Goal: Entertainment & Leisure: Consume media (video, audio)

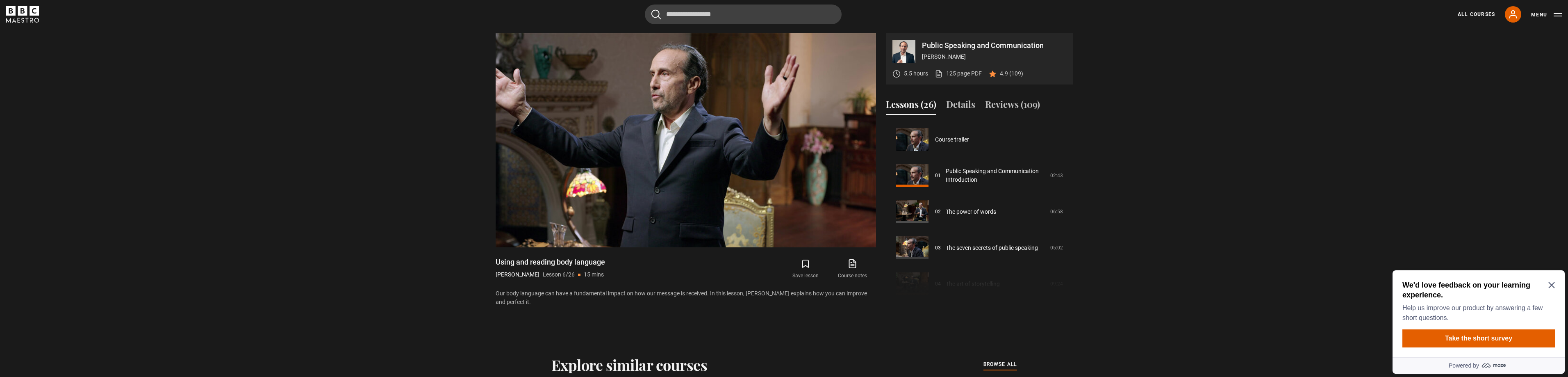
scroll to position [381, 0]
click at [1552, 284] on icon "Close Maze Prompt" at bounding box center [1552, 285] width 7 height 7
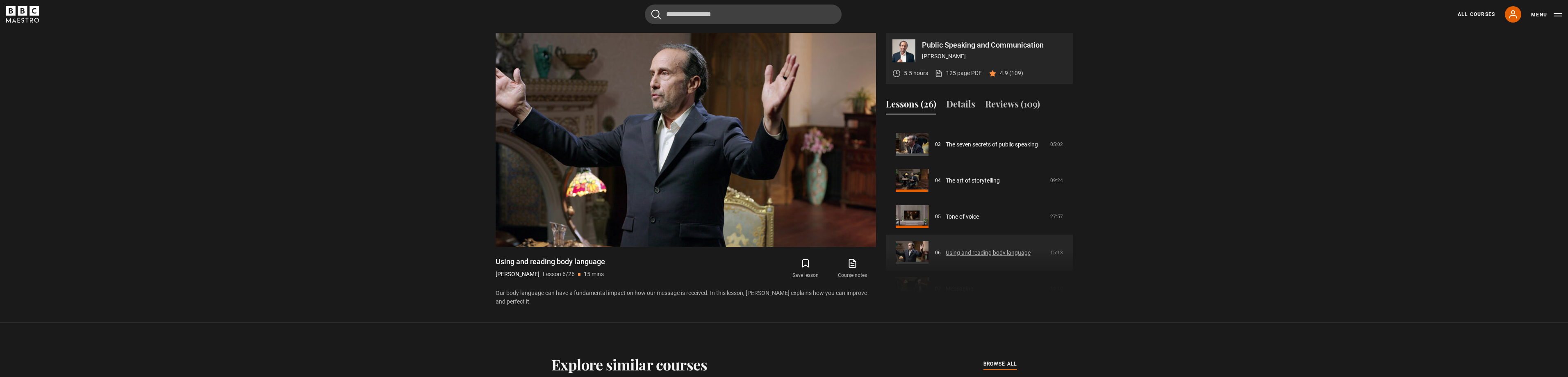
scroll to position [123, 0]
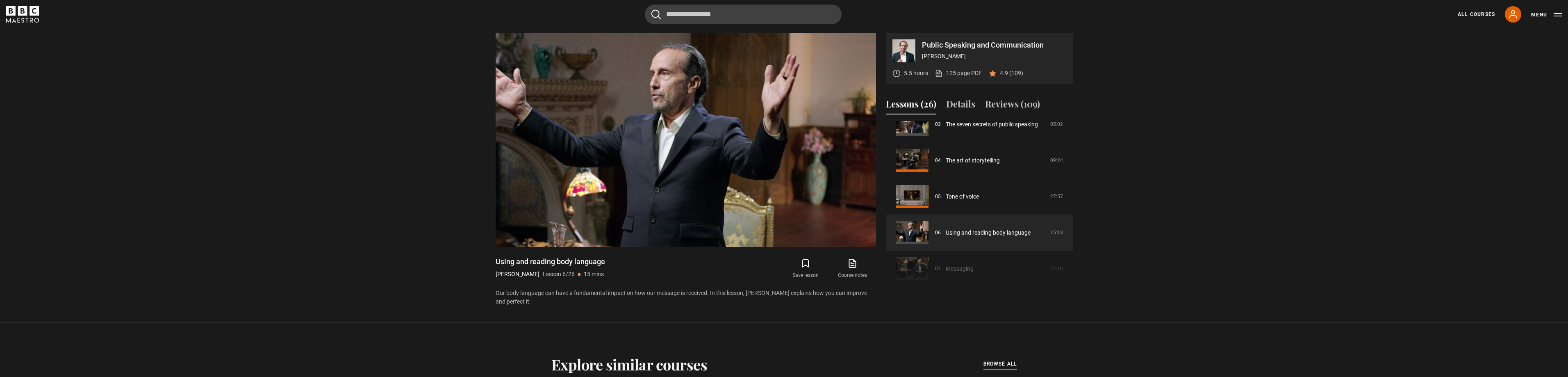
click at [957, 266] on div "Course trailer 01 Public Speaking and Communication Introduction 02:43 02 The p…" at bounding box center [979, 210] width 187 height 177
click at [954, 270] on div "Course trailer 01 Public Speaking and Communication Introduction 02:43 02 The p…" at bounding box center [979, 210] width 187 height 177
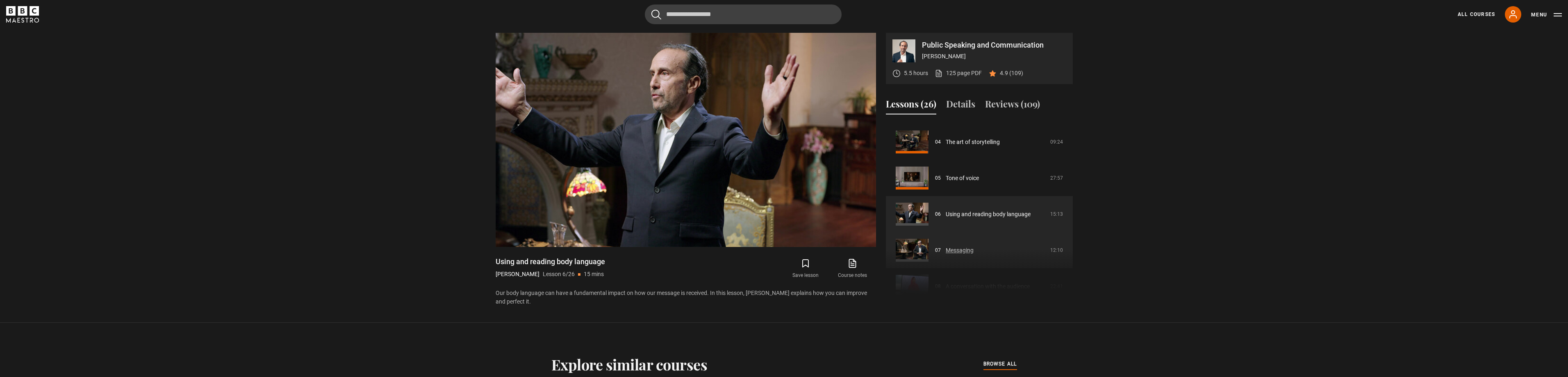
scroll to position [164, 0]
click at [958, 224] on link "Messaging" at bounding box center [960, 228] width 28 height 9
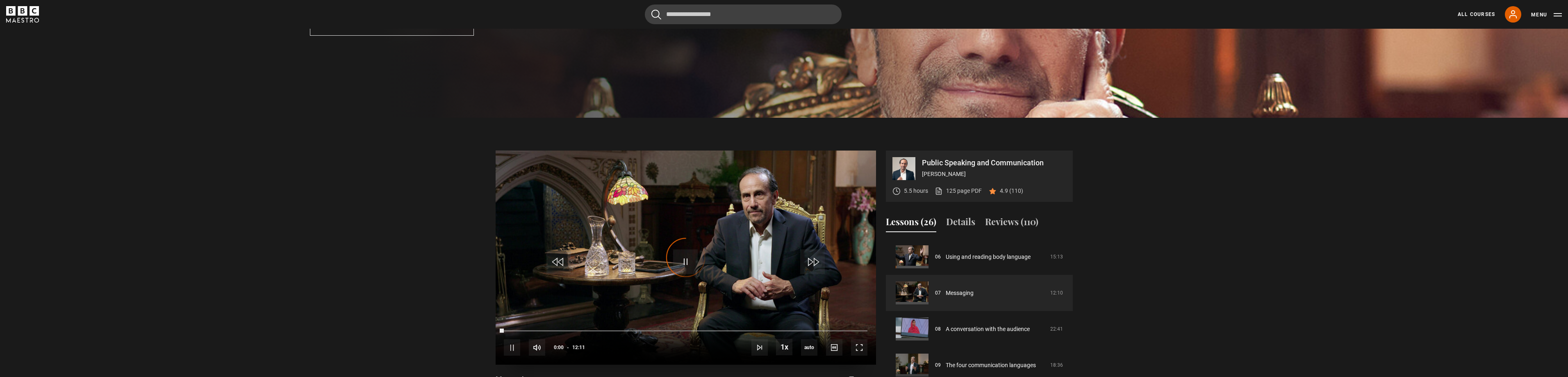
scroll to position [299, 0]
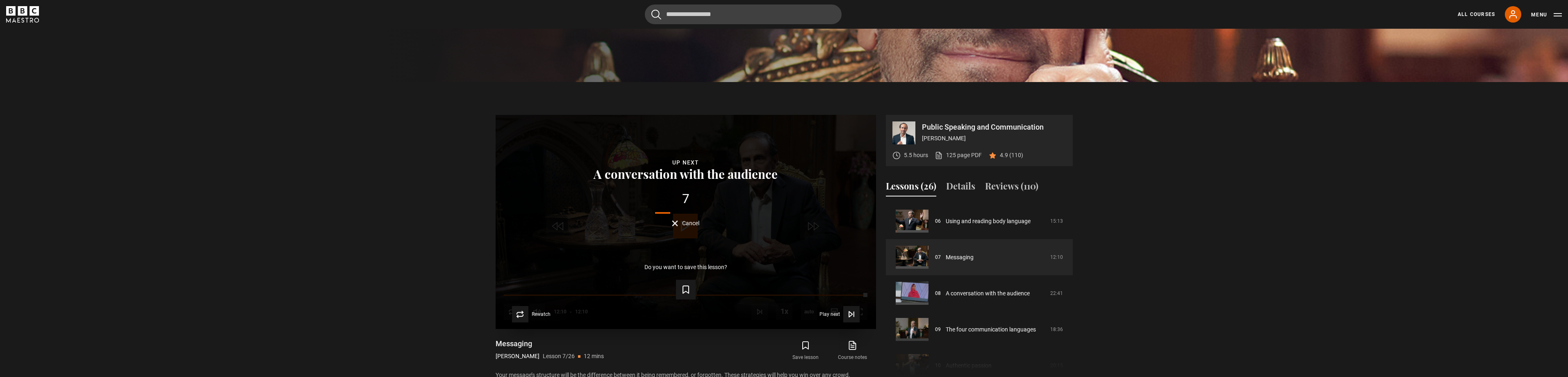
click at [684, 223] on span "Cancel" at bounding box center [691, 223] width 17 height 5
